Goal: Information Seeking & Learning: Learn about a topic

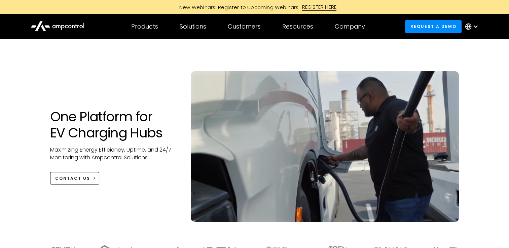
scroll to position [217, 0]
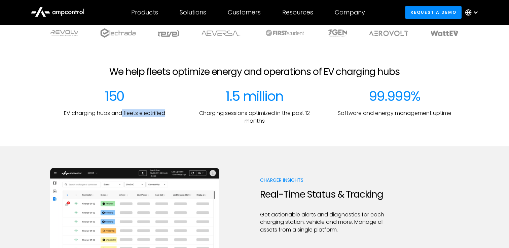
drag, startPoint x: 122, startPoint y: 113, endPoint x: 166, endPoint y: 113, distance: 44.4
click at [166, 113] on div "150 EV charging hubs and fleets electrified" at bounding box center [114, 106] width 129 height 37
drag, startPoint x: 166, startPoint y: 113, endPoint x: 197, endPoint y: 117, distance: 30.6
click at [197, 117] on p "Charging sessions optimized in the past 12 months" at bounding box center [254, 117] width 129 height 15
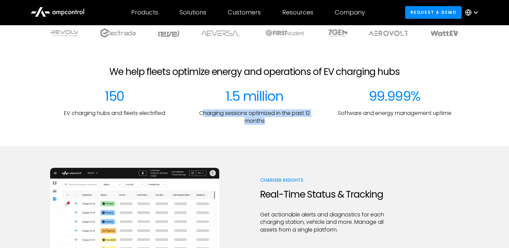
drag, startPoint x: 203, startPoint y: 112, endPoint x: 266, endPoint y: 118, distance: 63.2
click at [266, 118] on p "Charging sessions optimized in the past 12 months" at bounding box center [254, 117] width 129 height 15
click at [350, 108] on div "99.999% Software and energy management uptime" at bounding box center [394, 106] width 129 height 37
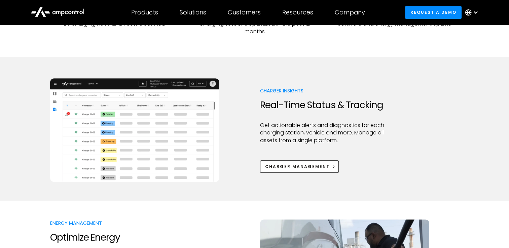
scroll to position [319, 0]
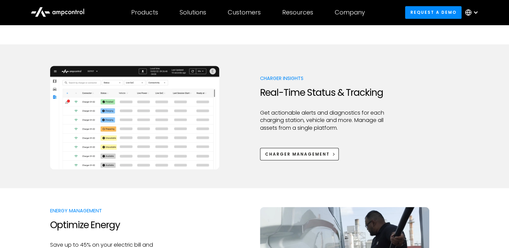
click at [307, 120] on p "Get actionable alerts and diagnostics for each charging station, vehicle and mo…" at bounding box center [325, 120] width 130 height 23
click at [305, 124] on p "Get actionable alerts and diagnostics for each charging station, vehicle and mo…" at bounding box center [325, 120] width 130 height 23
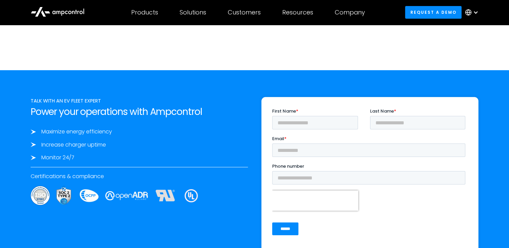
scroll to position [2130, 0]
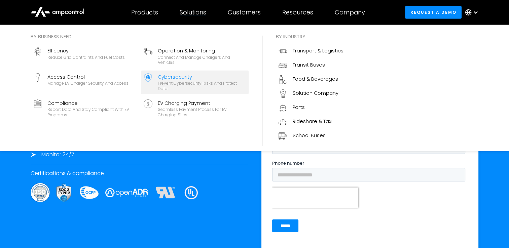
click at [177, 86] on div "Prevent cybersecurity risks and protect data" at bounding box center [202, 86] width 88 height 10
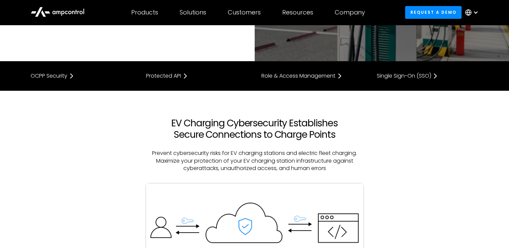
scroll to position [97, 0]
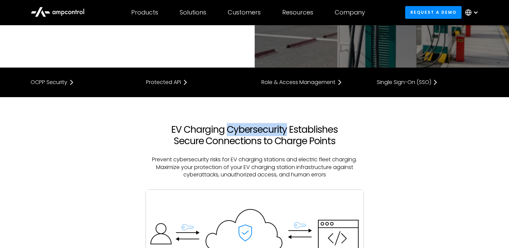
drag, startPoint x: 227, startPoint y: 130, endPoint x: 287, endPoint y: 125, distance: 59.8
click at [287, 125] on h2 "EV Charging Cybersecurity Establishes Secure Connections to Charge Points" at bounding box center [254, 135] width 217 height 23
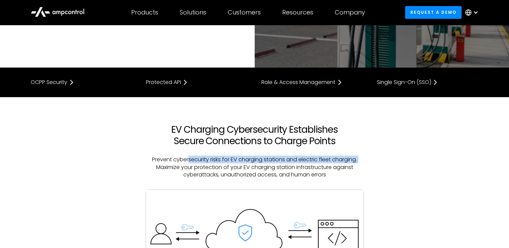
drag, startPoint x: 155, startPoint y: 165, endPoint x: 186, endPoint y: 148, distance: 34.5
click at [186, 148] on div "EV Charging Cybersecurity Establishes Secure Connections to Charge Points Preve…" at bounding box center [254, 156] width 231 height 65
drag, startPoint x: 186, startPoint y: 148, endPoint x: 172, endPoint y: 154, distance: 14.8
click at [172, 154] on div "EV Charging Cybersecurity Establishes Secure Connections to Charge Points Preve…" at bounding box center [254, 156] width 231 height 65
click at [172, 159] on p "Prevent cybersecurity risks for EV charging stations and electric fleet chargin…" at bounding box center [254, 167] width 217 height 23
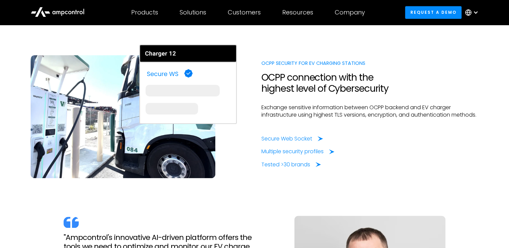
scroll to position [553, 0]
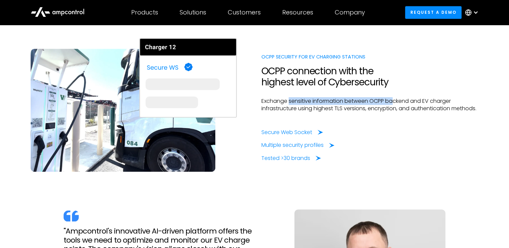
drag, startPoint x: 288, startPoint y: 101, endPoint x: 395, endPoint y: 104, distance: 106.7
click at [395, 104] on p "Exchange sensitive information between OCPP backend and EV charger infrastructu…" at bounding box center [369, 105] width 217 height 15
drag, startPoint x: 395, startPoint y: 104, endPoint x: 406, endPoint y: 104, distance: 11.1
click at [406, 104] on p "Exchange sensitive information between OCPP backend and EV charger infrastructu…" at bounding box center [369, 105] width 217 height 15
click at [334, 111] on p "Exchange sensitive information between OCPP backend and EV charger infrastructu…" at bounding box center [369, 105] width 217 height 15
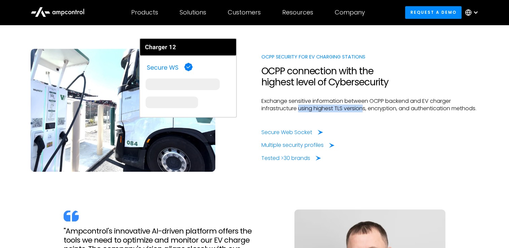
drag, startPoint x: 298, startPoint y: 109, endPoint x: 366, endPoint y: 110, distance: 68.3
click at [366, 110] on p "Exchange sensitive information between OCPP backend and EV charger infrastructu…" at bounding box center [369, 105] width 217 height 15
drag, startPoint x: 366, startPoint y: 110, endPoint x: 379, endPoint y: 111, distance: 12.5
click at [379, 111] on p "Exchange sensitive information between OCPP backend and EV charger infrastructu…" at bounding box center [369, 105] width 217 height 15
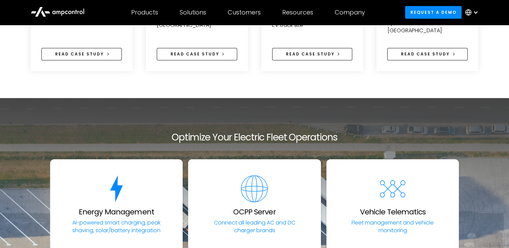
scroll to position [2370, 0]
